Goal: Transaction & Acquisition: Purchase product/service

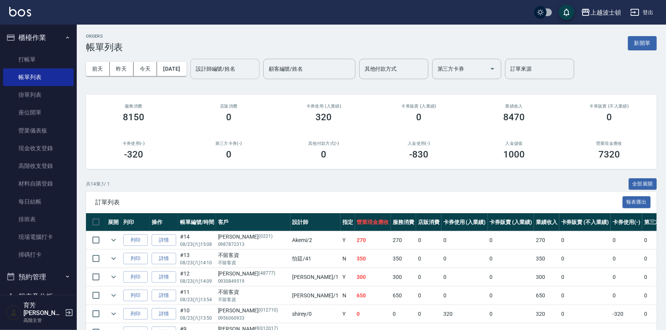
click at [250, 61] on div "設計師編號/姓名" at bounding box center [224, 69] width 69 height 20
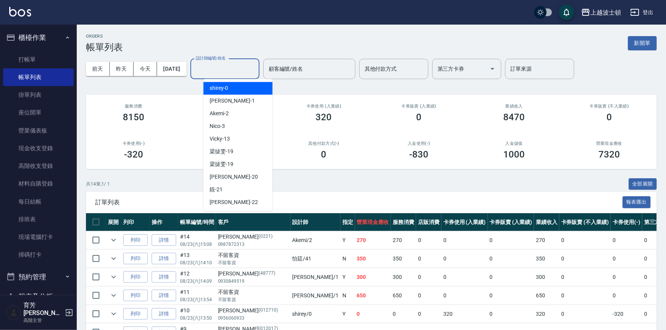
click at [249, 86] on div "shirey -0" at bounding box center [238, 88] width 69 height 13
type input "shirey-0"
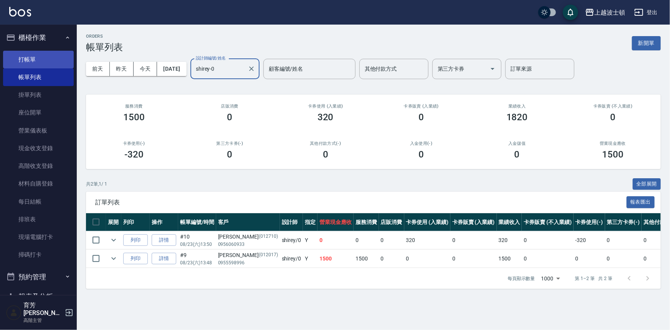
click at [54, 57] on link "打帳單" at bounding box center [38, 60] width 71 height 18
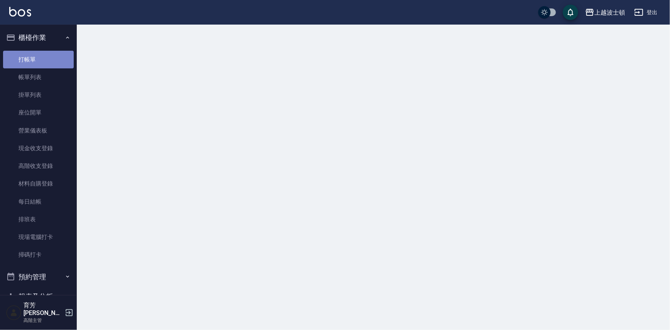
click at [54, 57] on link "打帳單" at bounding box center [38, 60] width 71 height 18
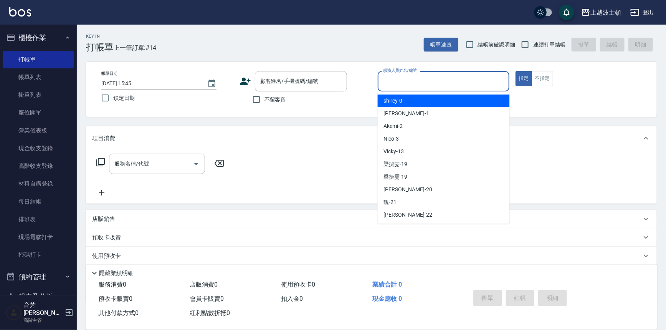
click at [446, 84] on input "服務人員姓名/編號" at bounding box center [443, 80] width 125 height 13
click at [450, 100] on div "shirey -0" at bounding box center [444, 100] width 132 height 13
type input "shirey-0"
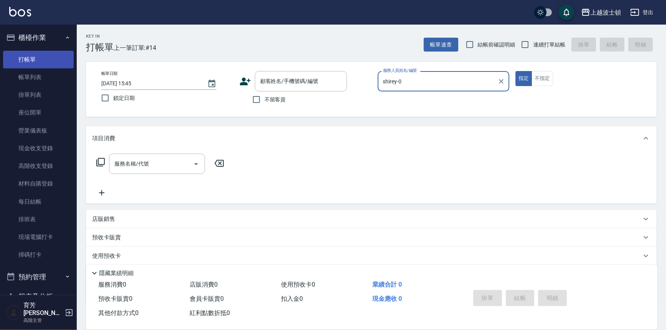
click at [25, 56] on link "打帳單" at bounding box center [38, 60] width 71 height 18
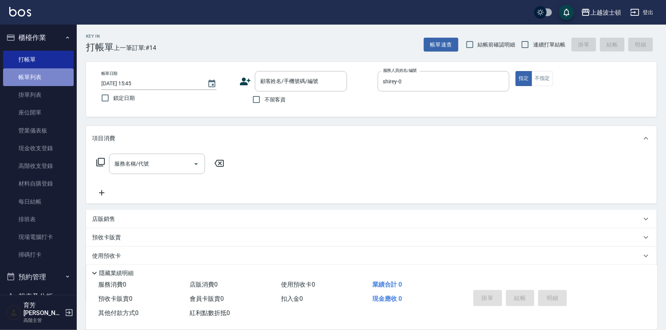
click at [58, 74] on link "帳單列表" at bounding box center [38, 77] width 71 height 18
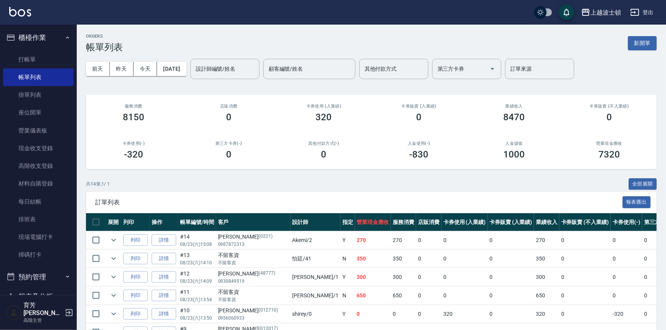
scroll to position [135, 0]
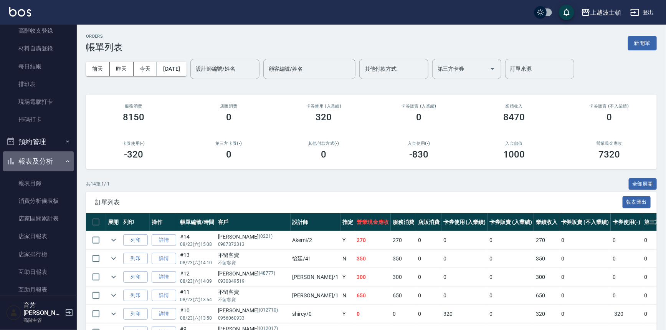
click at [61, 157] on button "報表及分析" at bounding box center [38, 161] width 71 height 20
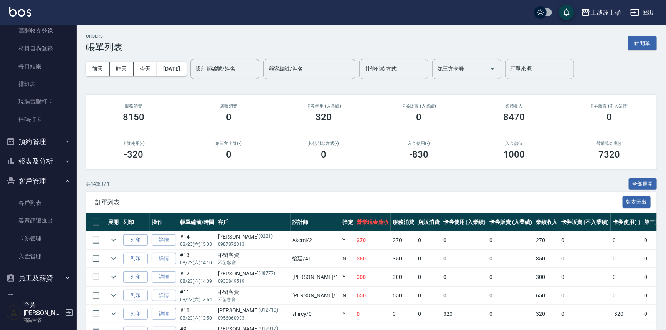
click at [52, 164] on button "報表及分析" at bounding box center [38, 161] width 71 height 20
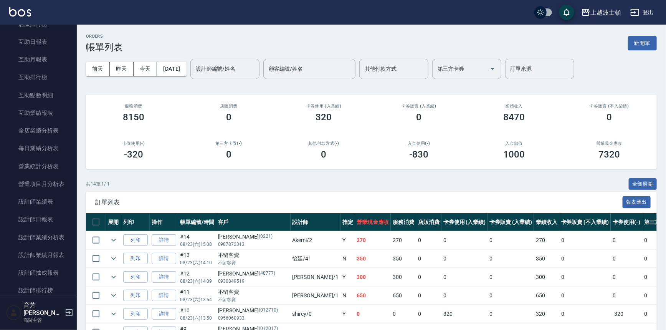
scroll to position [370, 0]
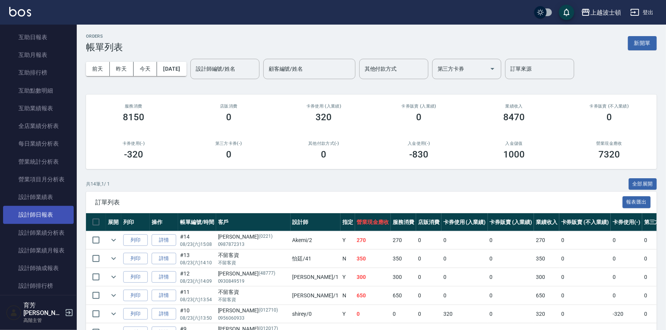
click at [56, 215] on link "設計師日報表" at bounding box center [38, 215] width 71 height 18
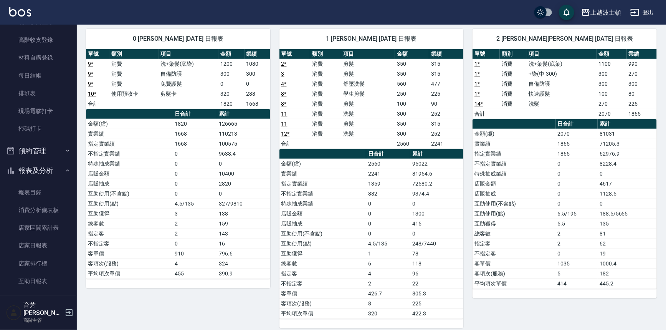
scroll to position [124, 0]
click at [65, 172] on icon "button" at bounding box center [68, 172] width 6 height 6
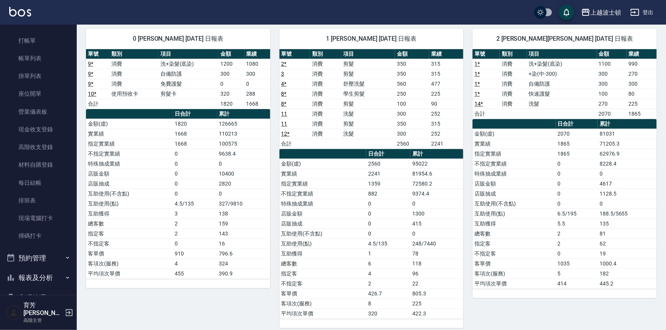
scroll to position [16, 0]
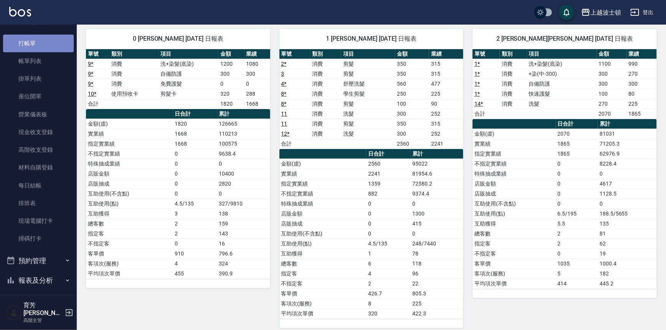
click at [39, 38] on link "打帳單" at bounding box center [38, 44] width 71 height 18
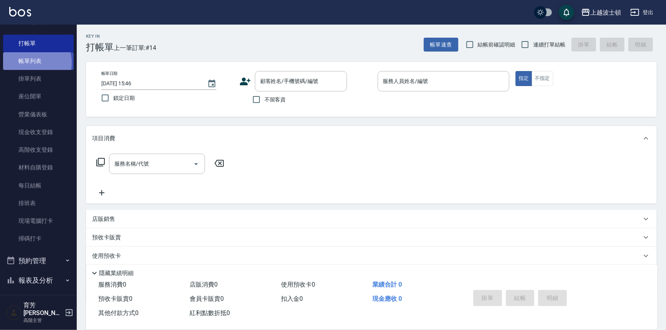
click at [31, 62] on link "帳單列表" at bounding box center [38, 61] width 71 height 18
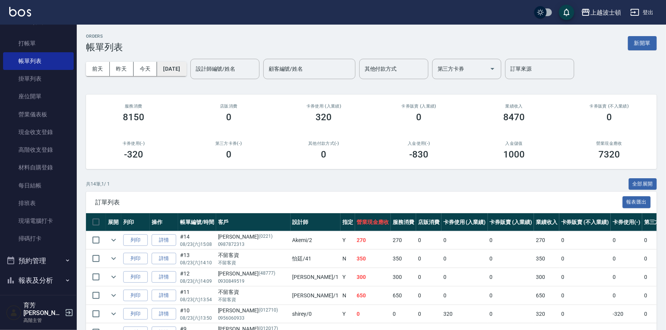
click at [181, 73] on button "[DATE]" at bounding box center [171, 69] width 29 height 14
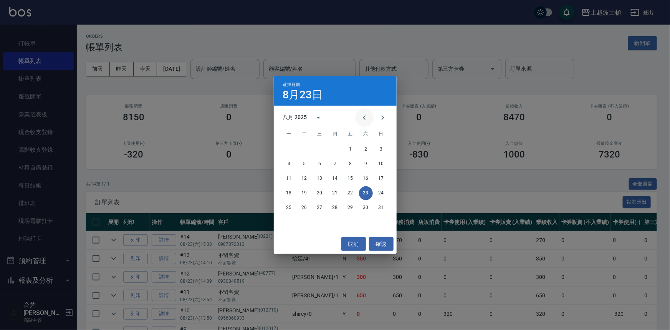
click at [364, 116] on icon "Previous month" at bounding box center [364, 117] width 3 height 5
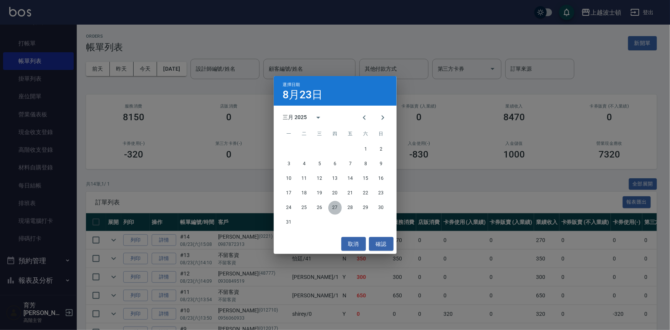
click at [335, 205] on button "27" at bounding box center [335, 208] width 14 height 14
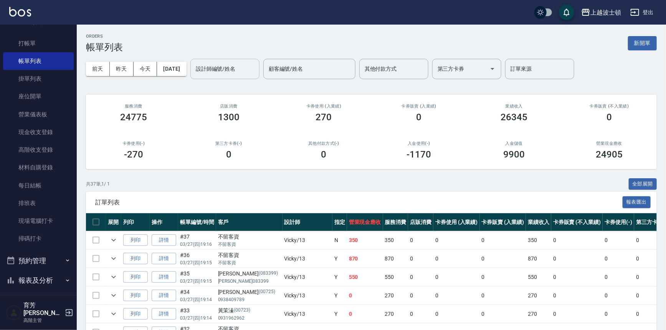
click at [246, 71] on input "設計師編號/姓名" at bounding box center [225, 68] width 62 height 13
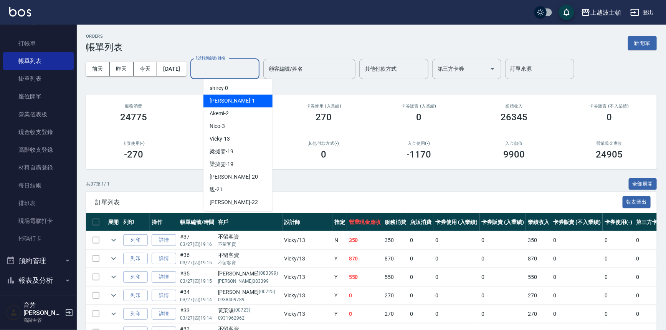
click at [236, 98] on div "[PERSON_NAME] -1" at bounding box center [238, 100] width 69 height 13
type input "[PERSON_NAME]-1"
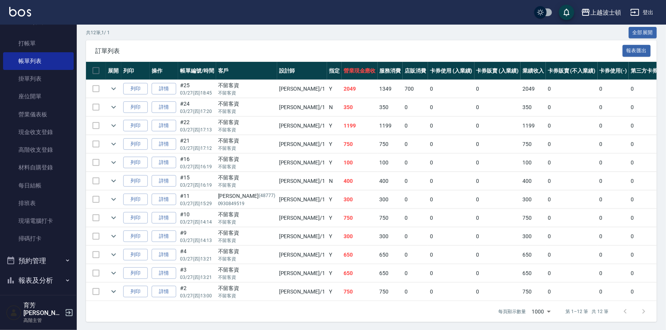
scroll to position [156, 0]
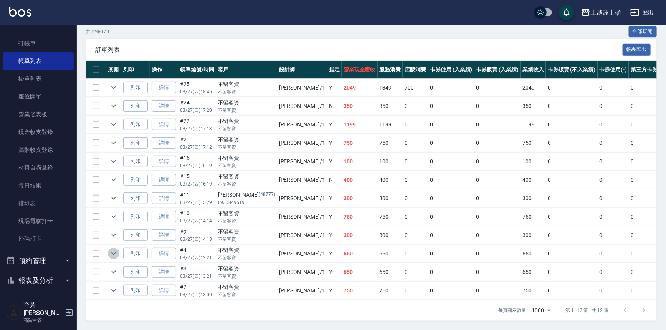
click at [116, 249] on icon "expand row" at bounding box center [113, 253] width 9 height 9
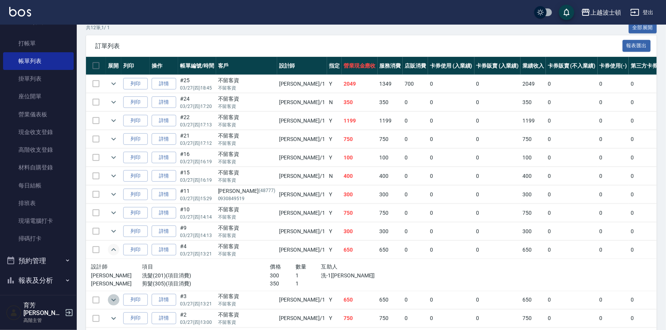
click at [113, 300] on icon "expand row" at bounding box center [113, 299] width 9 height 9
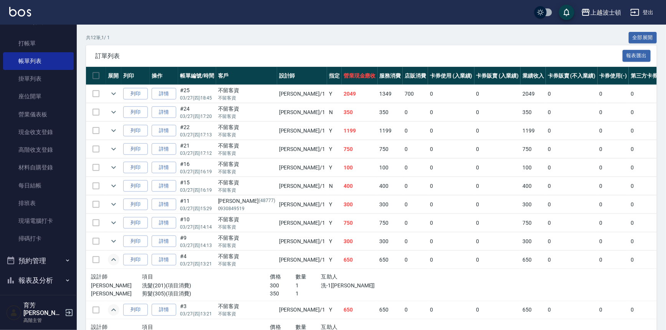
scroll to position [146, 0]
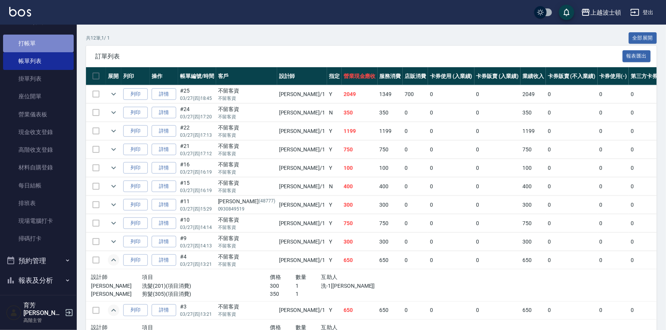
click at [44, 43] on link "打帳單" at bounding box center [38, 44] width 71 height 18
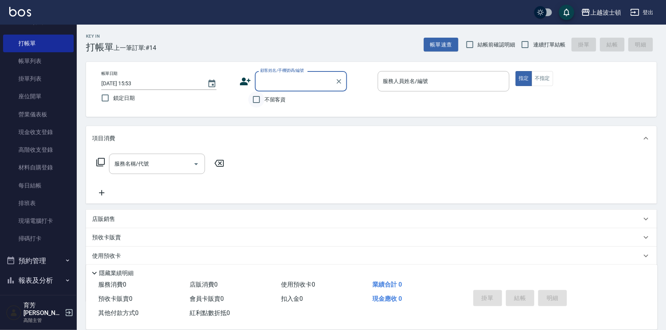
click at [260, 99] on input "不留客資" at bounding box center [256, 99] width 16 height 16
checkbox input "true"
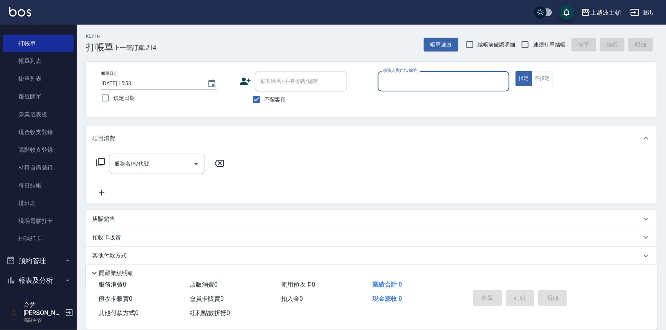
click at [403, 81] on input "服務人員姓名/編號" at bounding box center [443, 80] width 125 height 13
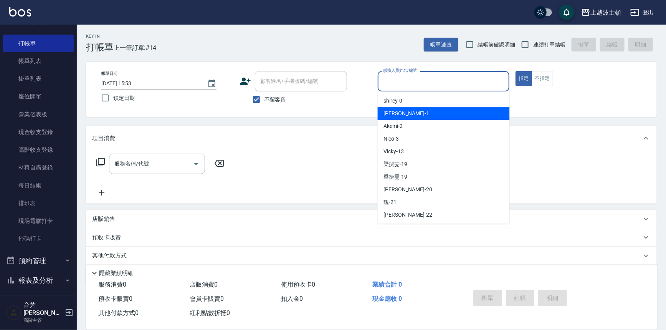
click at [411, 110] on div "[PERSON_NAME] -1" at bounding box center [444, 113] width 132 height 13
type input "[PERSON_NAME]-1"
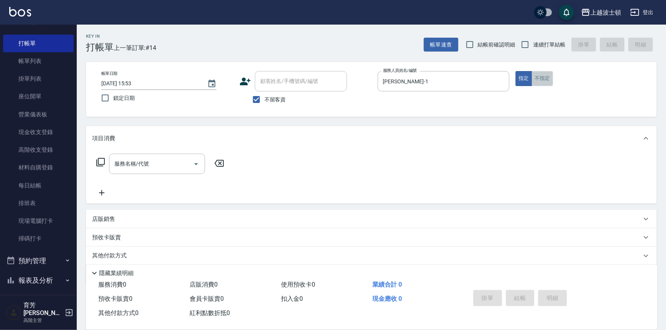
drag, startPoint x: 545, startPoint y: 76, endPoint x: 465, endPoint y: 141, distance: 104.0
click at [545, 76] on button "不指定" at bounding box center [543, 78] width 22 height 15
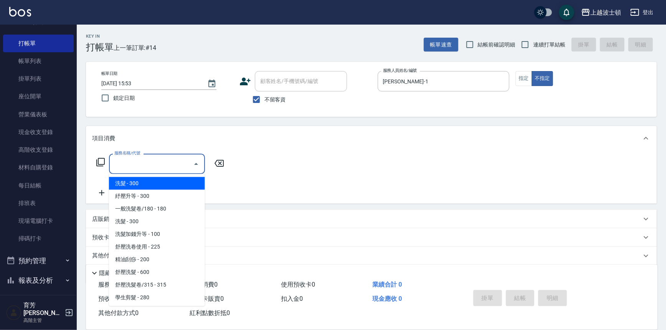
click at [162, 162] on input "服務名稱/代號" at bounding box center [152, 163] width 78 height 13
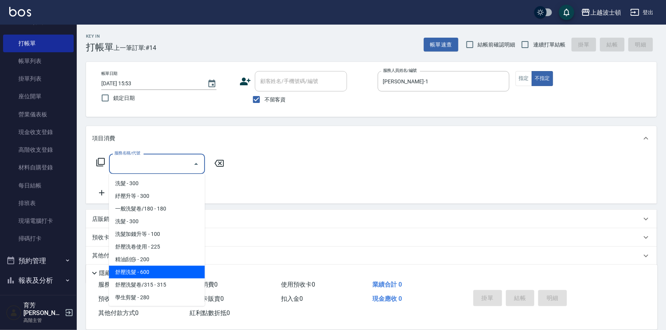
click at [161, 268] on span "舒壓洗髮 - 600" at bounding box center [157, 272] width 96 height 13
type input "舒壓洗髮(211)"
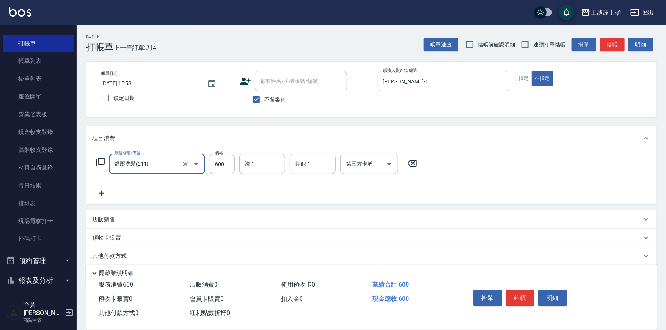
click at [102, 190] on icon at bounding box center [101, 193] width 19 height 9
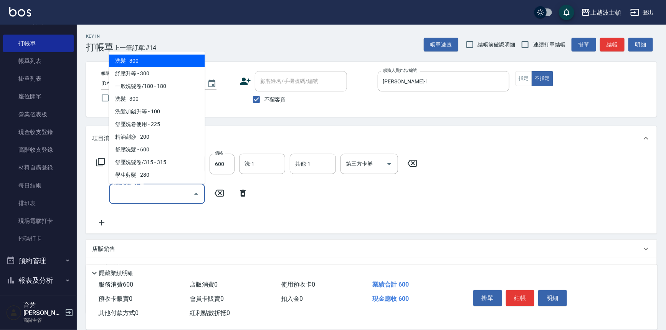
click at [150, 192] on input "服務名稱/代號" at bounding box center [152, 193] width 78 height 13
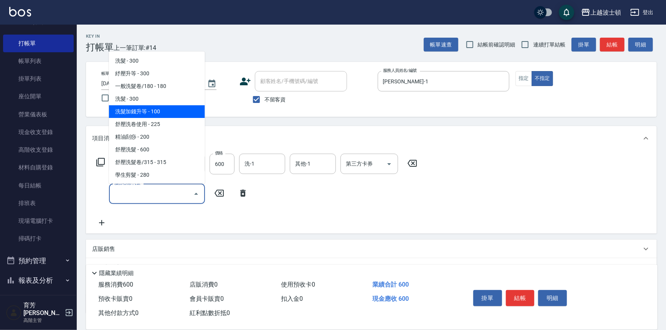
click at [175, 107] on span "洗髮加錢升等 - 100" at bounding box center [157, 111] width 96 height 13
type input "洗髮加錢升等(206)"
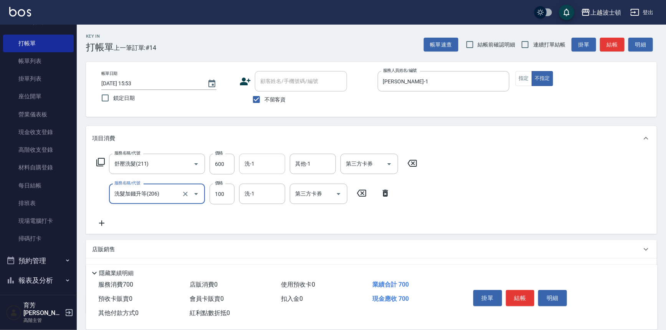
click at [255, 163] on input "洗-1" at bounding box center [262, 163] width 39 height 13
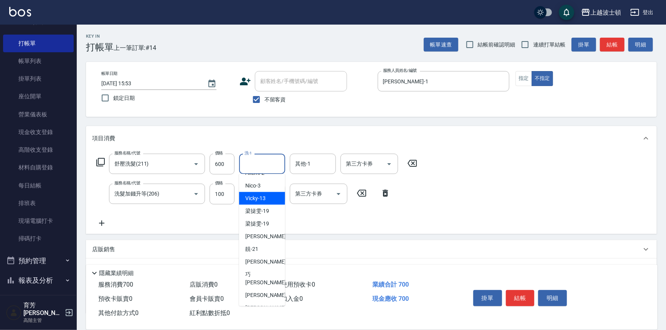
scroll to position [39, 0]
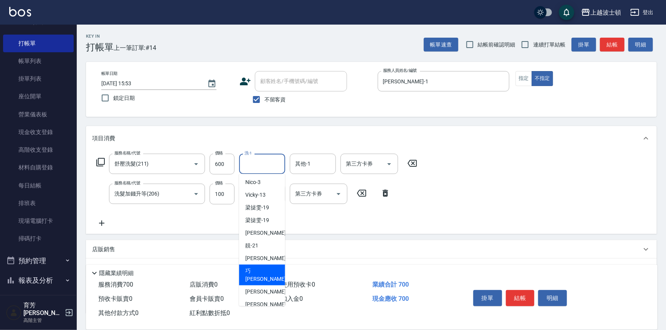
drag, startPoint x: 263, startPoint y: 272, endPoint x: 288, endPoint y: 207, distance: 69.2
click at [263, 270] on span "[PERSON_NAME] -23" at bounding box center [269, 275] width 48 height 16
type input "[PERSON_NAME]-23"
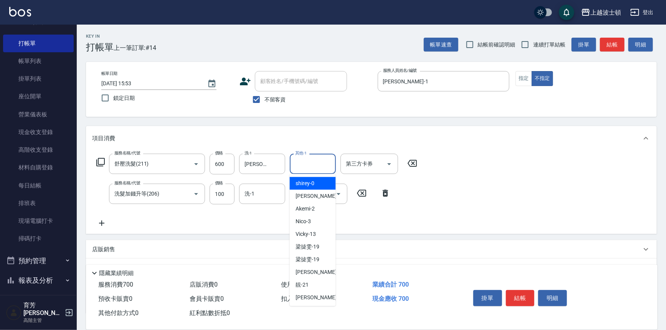
drag, startPoint x: 293, startPoint y: 167, endPoint x: 337, endPoint y: 173, distance: 44.2
click at [293, 166] on input "其他-1" at bounding box center [312, 163] width 39 height 13
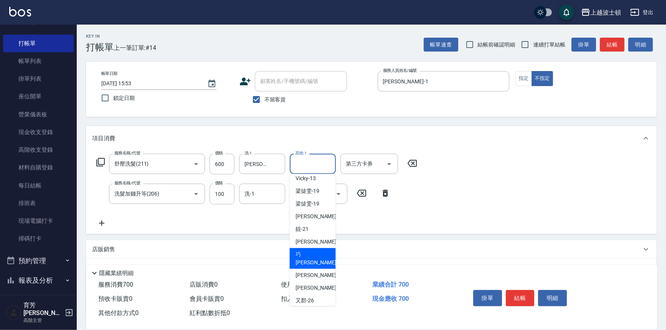
click at [306, 255] on span "[PERSON_NAME] -23" at bounding box center [320, 258] width 48 height 16
type input "[PERSON_NAME]-23"
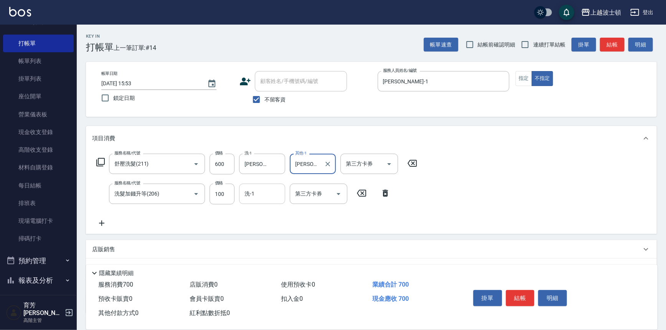
click at [256, 190] on input "洗-1" at bounding box center [262, 193] width 39 height 13
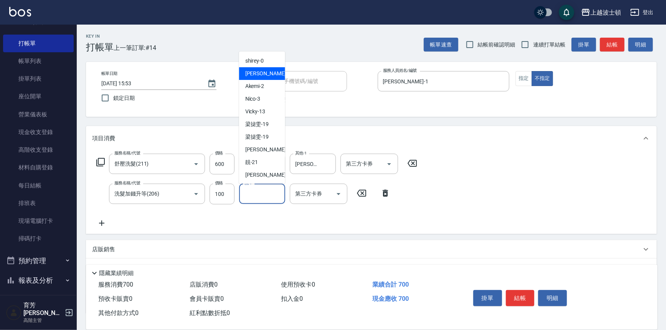
scroll to position [36, 0]
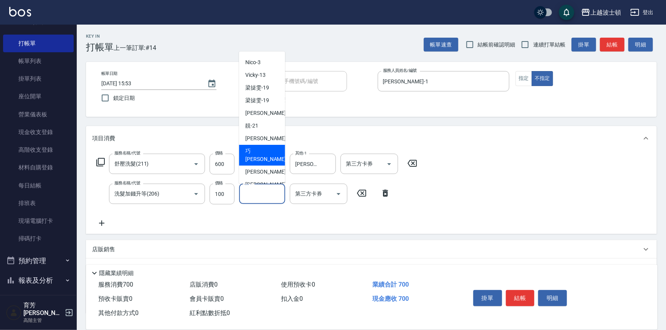
click at [269, 152] on div "[PERSON_NAME] -23" at bounding box center [262, 155] width 46 height 21
type input "[PERSON_NAME]-23"
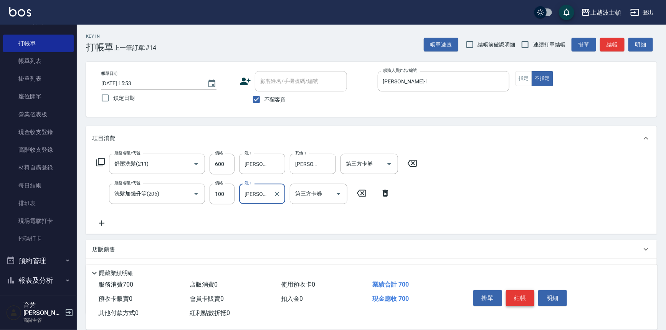
click at [527, 298] on button "結帳" at bounding box center [520, 298] width 29 height 16
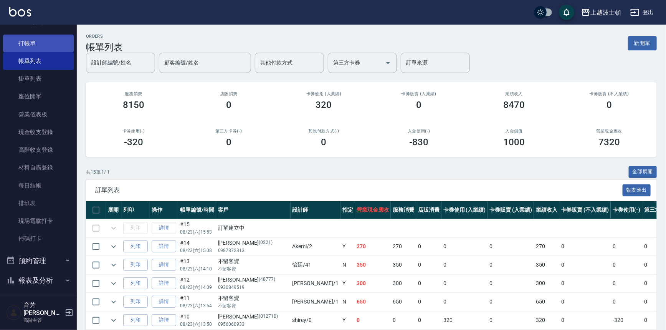
click at [38, 45] on link "打帳單" at bounding box center [38, 44] width 71 height 18
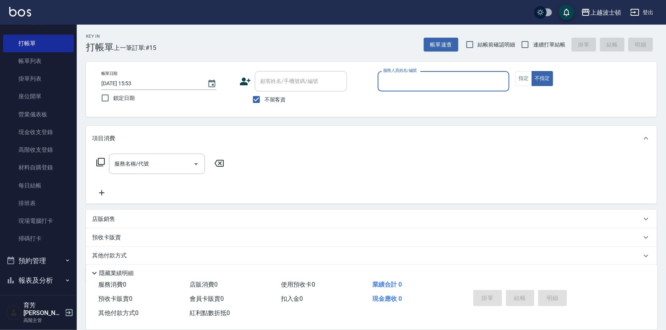
click at [406, 83] on input "服務人員姓名/編號" at bounding box center [443, 80] width 125 height 13
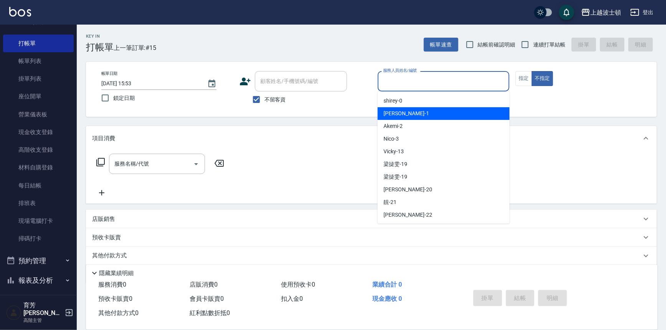
click at [397, 111] on span "[PERSON_NAME] -1" at bounding box center [406, 113] width 45 height 8
type input "[PERSON_NAME]-1"
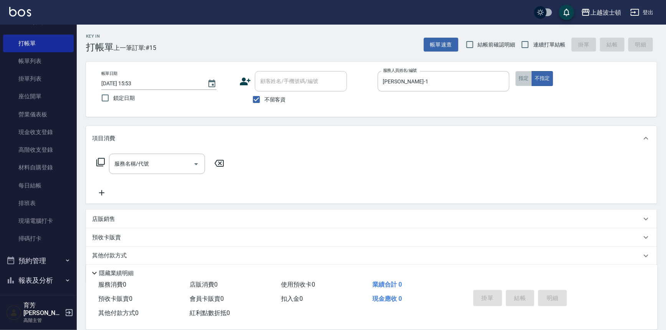
click at [525, 73] on button "指定" at bounding box center [524, 78] width 17 height 15
click at [160, 158] on input "服務名稱/代號" at bounding box center [152, 163] width 78 height 13
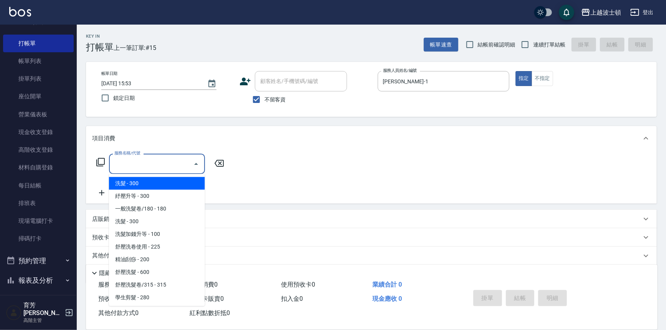
click at [157, 182] on span "洗髮 - 300" at bounding box center [157, 183] width 96 height 13
type input "洗髮(201)"
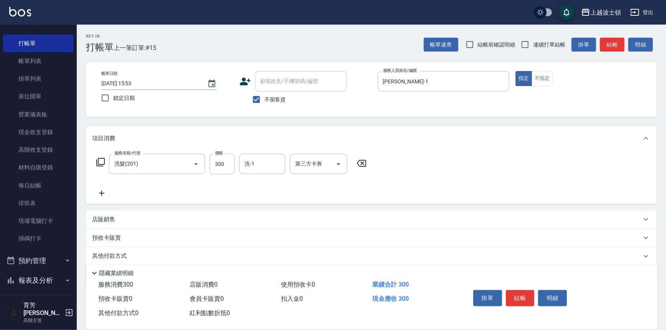
click at [100, 193] on icon at bounding box center [101, 192] width 5 height 5
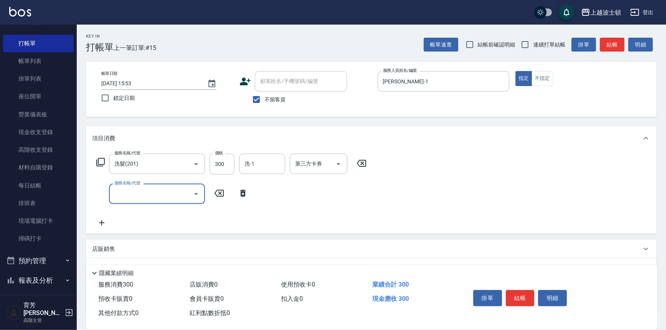
drag, startPoint x: 100, startPoint y: 193, endPoint x: 129, endPoint y: 185, distance: 30.4
click at [129, 185] on div "服務名稱/代號 服務名稱/代號" at bounding box center [157, 194] width 96 height 20
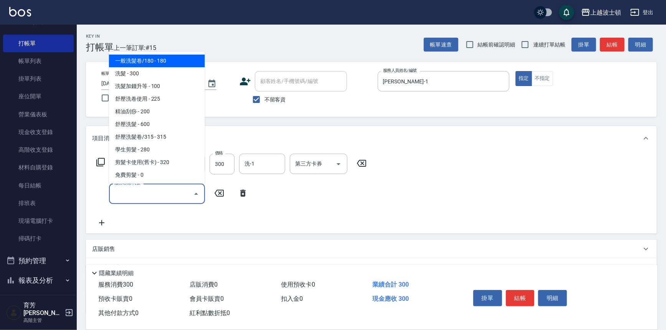
scroll to position [76, 0]
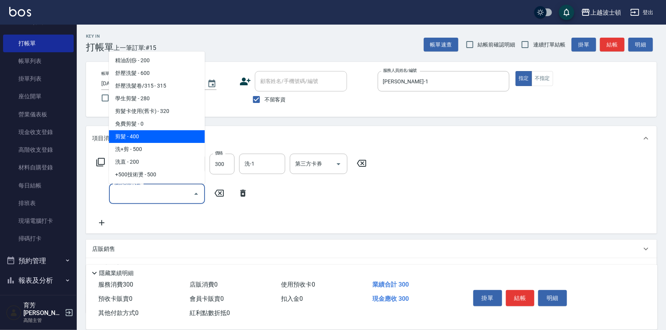
click at [161, 134] on span "剪髮 - 400" at bounding box center [157, 136] width 96 height 13
type input "剪髮(305)"
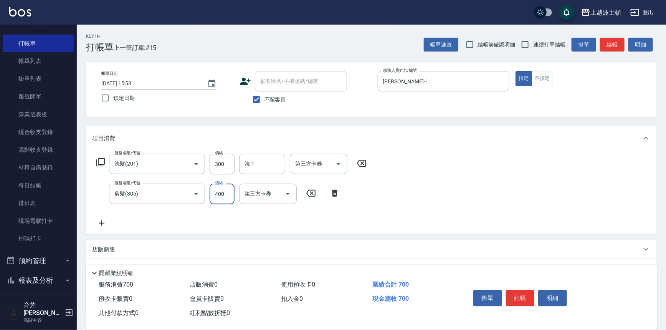
click at [211, 189] on input "400" at bounding box center [222, 194] width 25 height 21
type input "350"
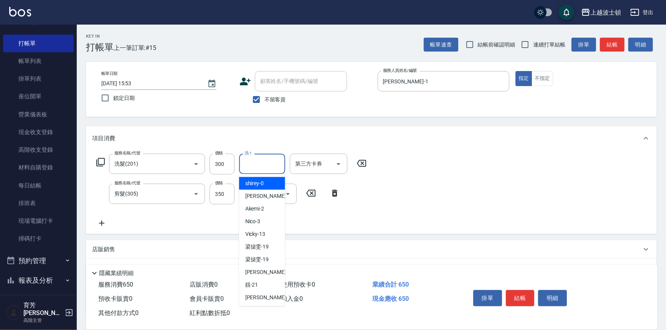
click at [252, 161] on div "洗-1 洗-1" at bounding box center [262, 164] width 46 height 20
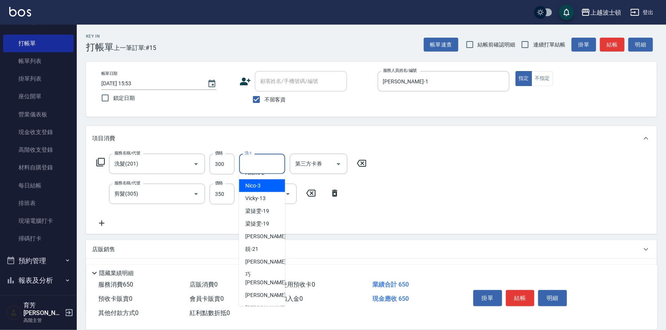
scroll to position [54, 0]
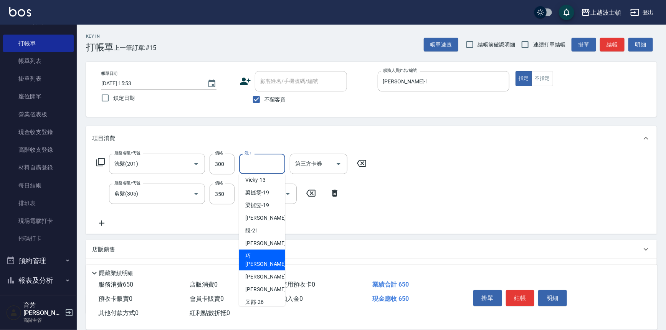
click at [263, 257] on span "[PERSON_NAME] -23" at bounding box center [269, 260] width 48 height 16
type input "[PERSON_NAME]-23"
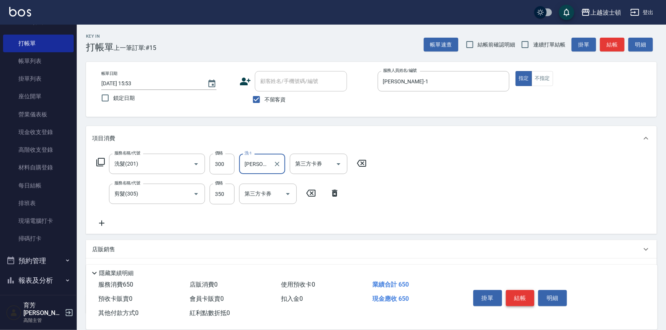
click at [513, 296] on button "結帳" at bounding box center [520, 298] width 29 height 16
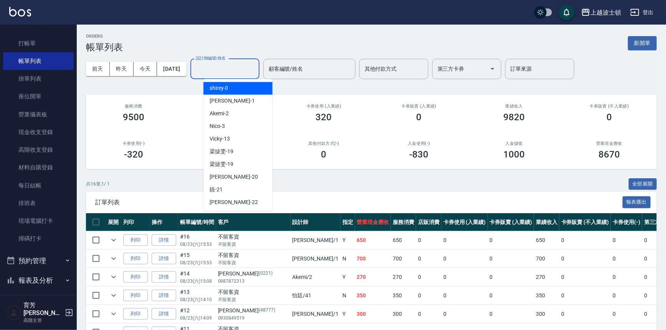
click at [219, 69] on input "設計師編號/姓名" at bounding box center [225, 68] width 62 height 13
click at [218, 104] on span "[PERSON_NAME] -1" at bounding box center [232, 101] width 45 height 8
type input "[PERSON_NAME]-1"
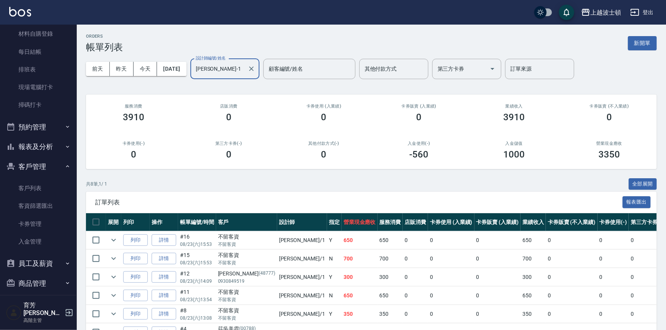
scroll to position [189, 0]
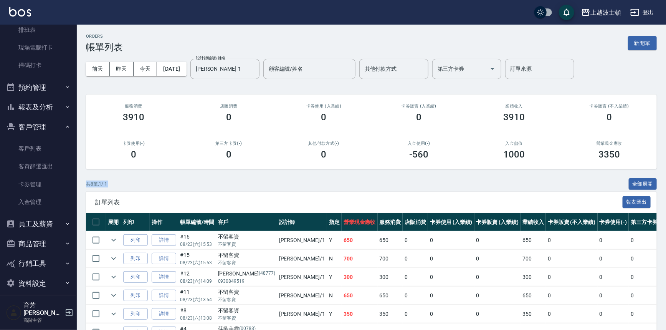
drag, startPoint x: 666, startPoint y: 160, endPoint x: 669, endPoint y: 208, distance: 48.5
click at [666, 208] on html "上越波士頓 登出 櫃檯作業 打帳單 帳單列表 掛單列表 座位開單 營業儀表板 現金收支登錄 高階收支登錄 材料自購登錄 每日結帳 排班表 現場電腦打卡 掃碼打…" at bounding box center [333, 204] width 666 height 409
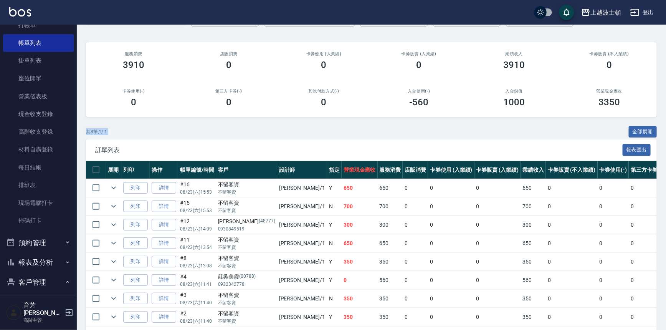
scroll to position [0, 0]
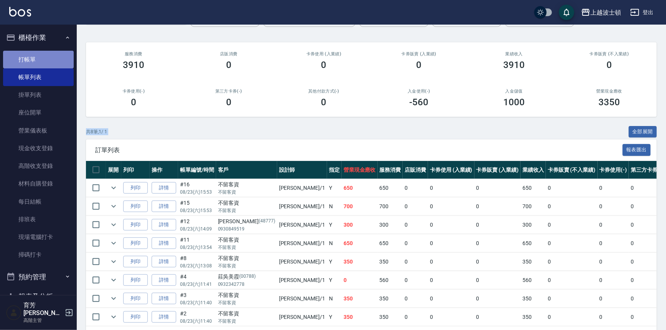
click at [51, 57] on link "打帳單" at bounding box center [38, 60] width 71 height 18
